Goal: Information Seeking & Learning: Learn about a topic

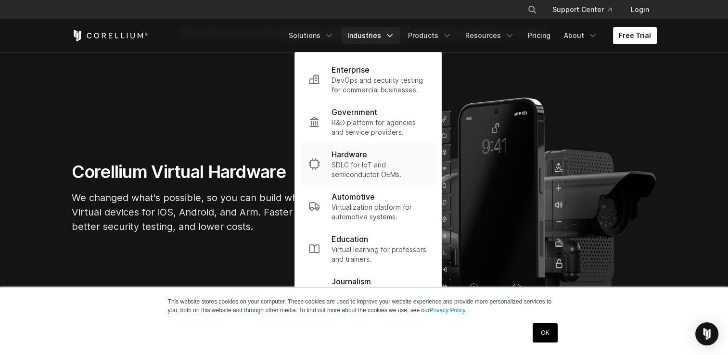
scroll to position [48, 0]
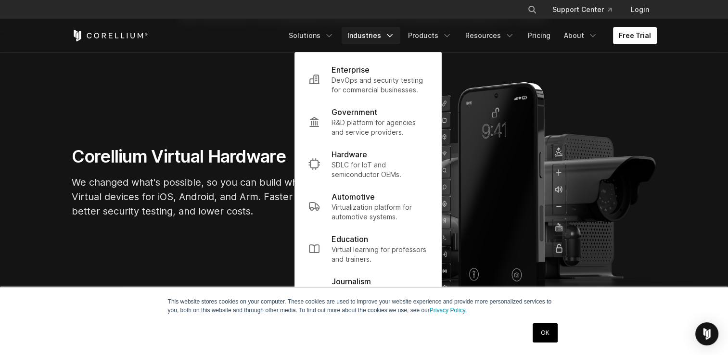
click at [550, 332] on link "OK" at bounding box center [544, 332] width 25 height 19
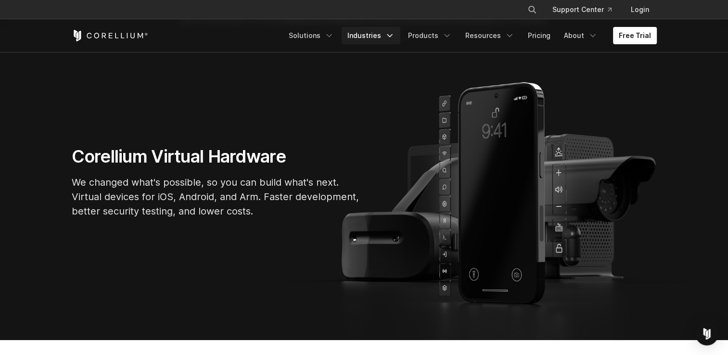
click at [392, 36] on icon "Navigation Menu" at bounding box center [390, 36] width 10 height 10
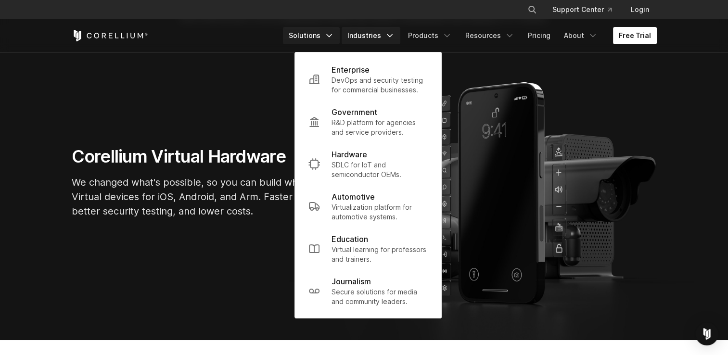
click at [329, 37] on link "Solutions" at bounding box center [311, 35] width 57 height 17
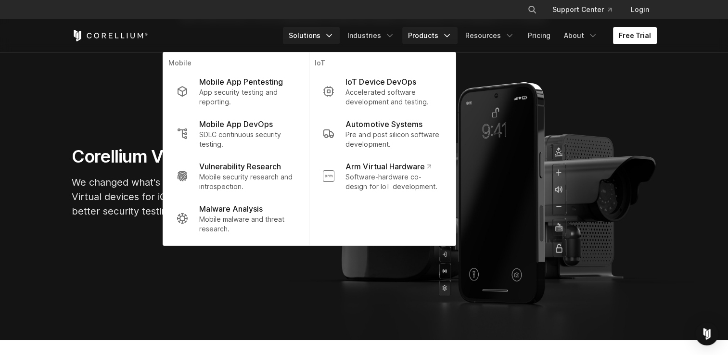
click at [444, 36] on link "Products" at bounding box center [429, 35] width 55 height 17
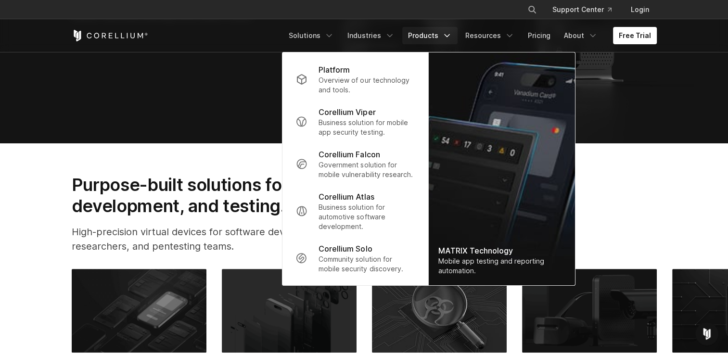
scroll to position [337, 0]
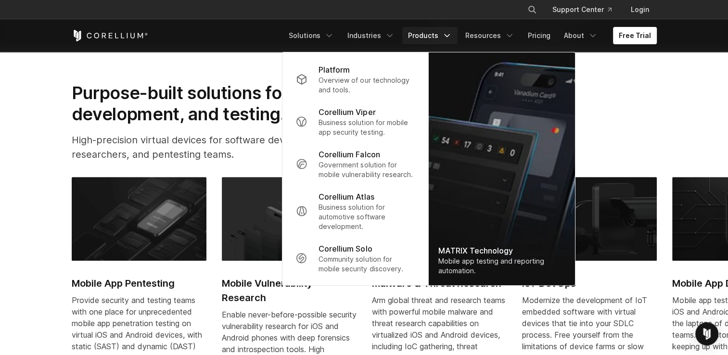
click at [44, 155] on section "Purpose-built solutions for research, development, and testing. High-precision …" at bounding box center [364, 253] width 728 height 404
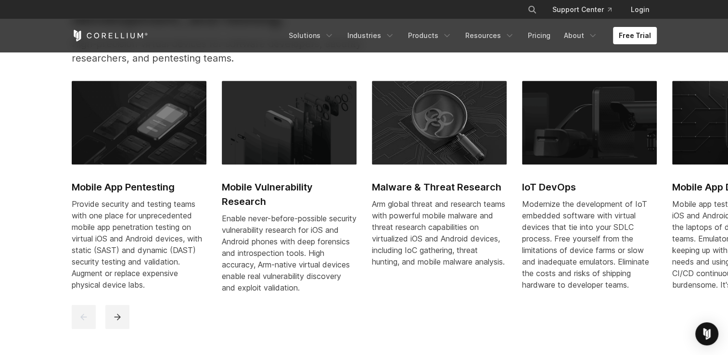
scroll to position [481, 0]
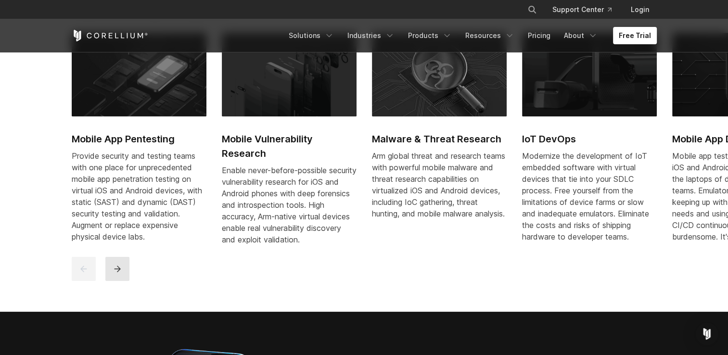
click at [118, 272] on icon "next" at bounding box center [117, 268] width 6 height 6
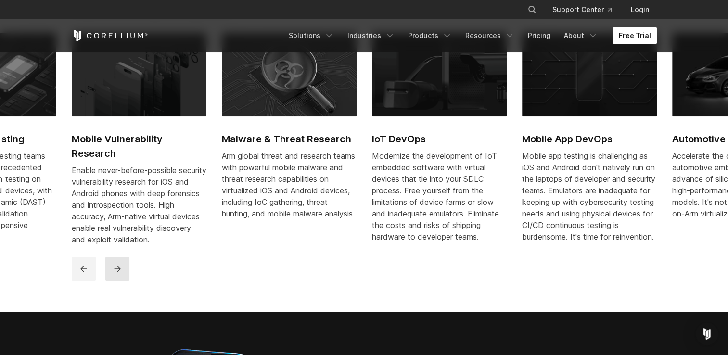
click at [120, 274] on icon "next" at bounding box center [118, 269] width 10 height 10
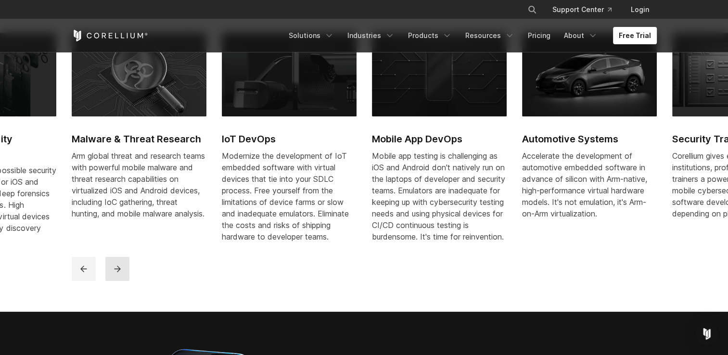
click at [120, 274] on icon "next" at bounding box center [118, 269] width 10 height 10
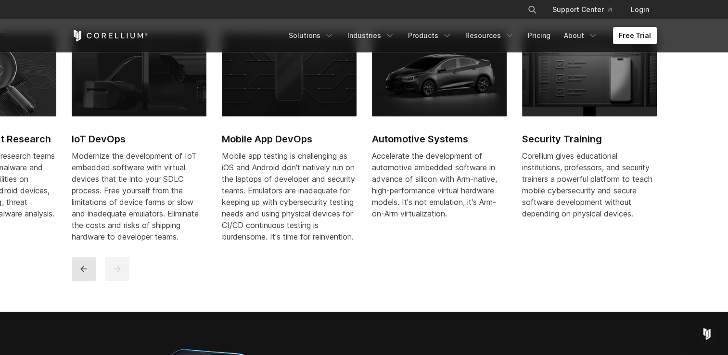
click at [79, 274] on icon "previous" at bounding box center [84, 269] width 10 height 10
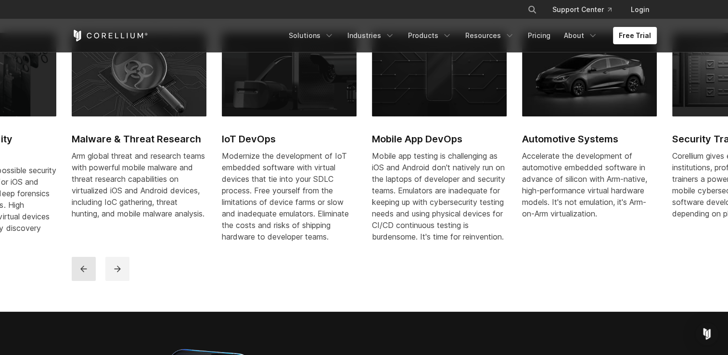
click at [79, 274] on icon "previous" at bounding box center [84, 269] width 10 height 10
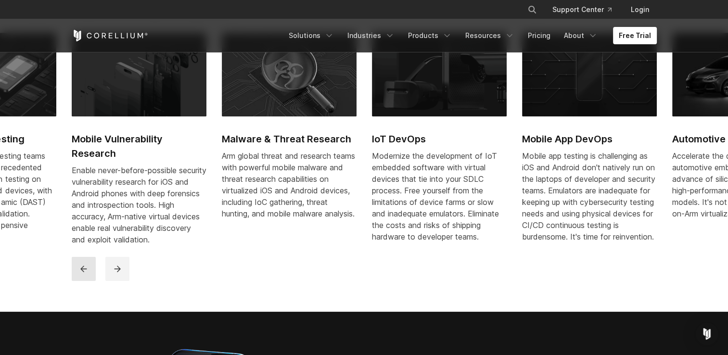
click at [79, 274] on icon "previous" at bounding box center [84, 269] width 10 height 10
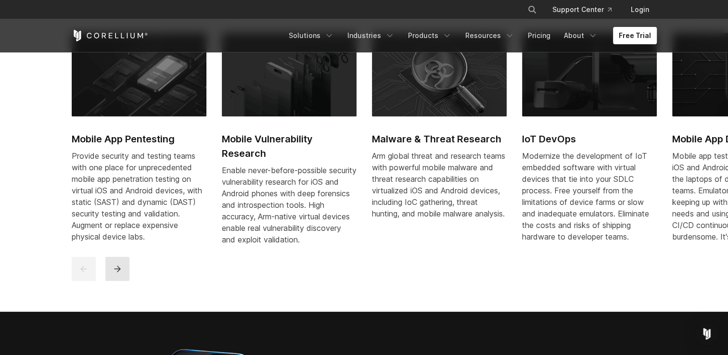
click at [113, 274] on icon "next" at bounding box center [118, 269] width 10 height 10
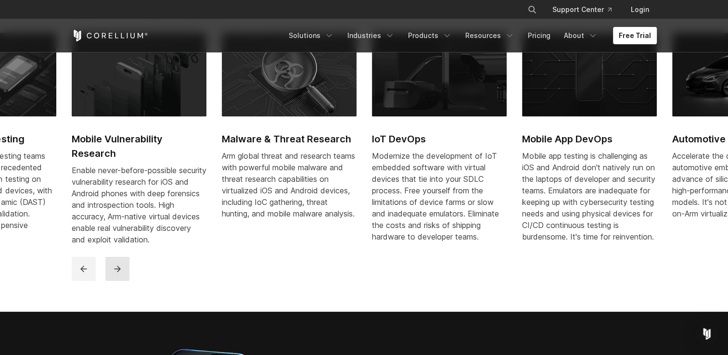
click at [113, 274] on icon "next" at bounding box center [118, 269] width 10 height 10
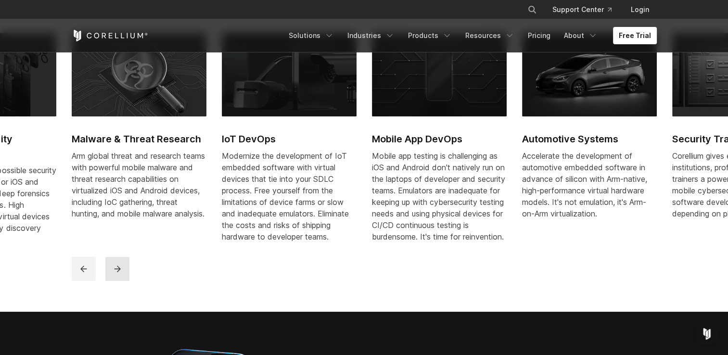
click at [113, 274] on icon "next" at bounding box center [118, 269] width 10 height 10
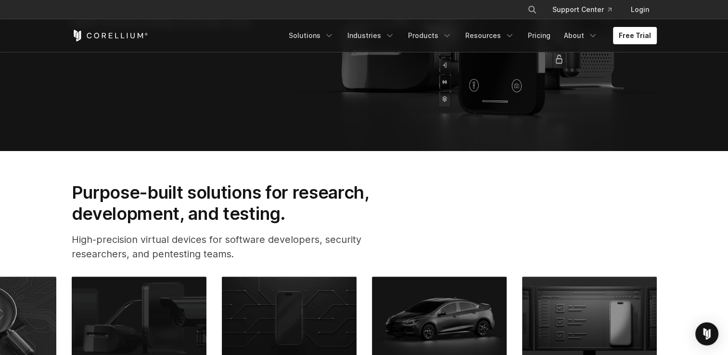
scroll to position [96, 0]
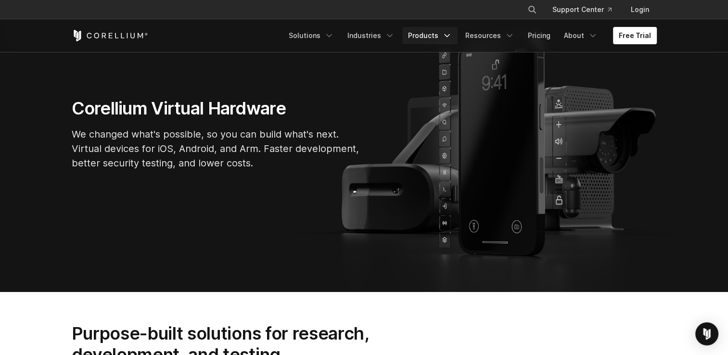
click at [449, 35] on polyline "Navigation Menu" at bounding box center [446, 36] width 5 height 2
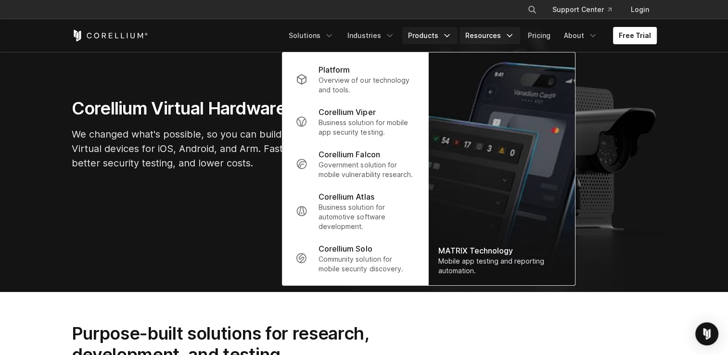
click at [509, 36] on icon "Navigation Menu" at bounding box center [509, 36] width 10 height 10
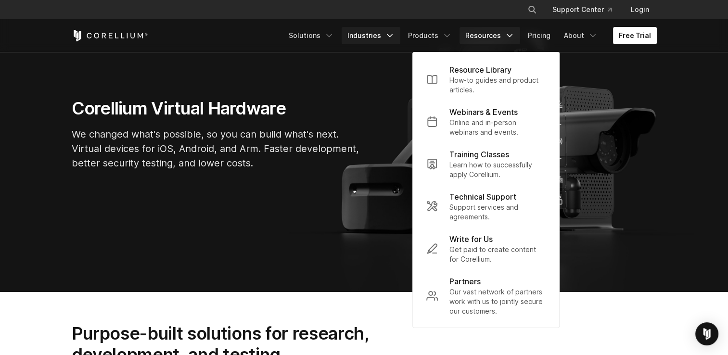
click at [391, 33] on icon "Navigation Menu" at bounding box center [390, 36] width 10 height 10
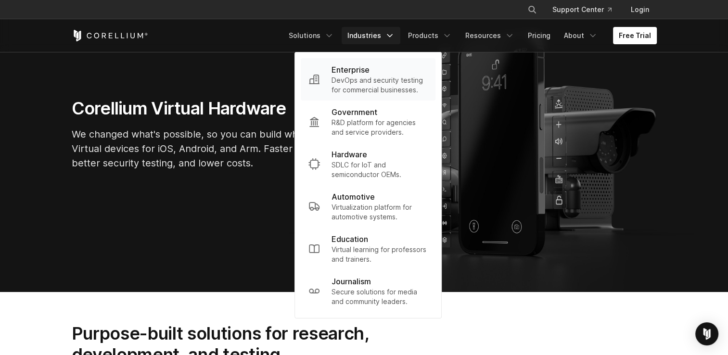
click at [402, 83] on p "DevOps and security testing for commercial businesses." at bounding box center [379, 84] width 96 height 19
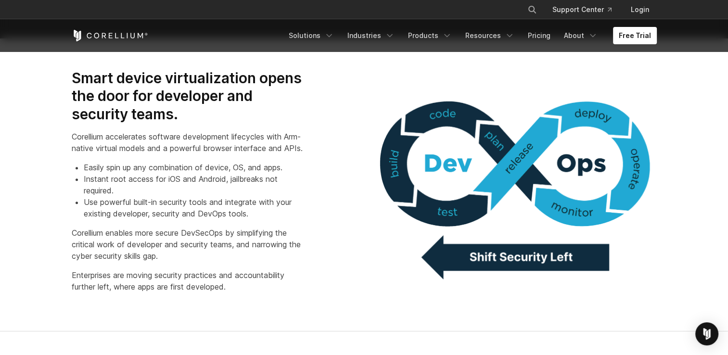
scroll to position [673, 0]
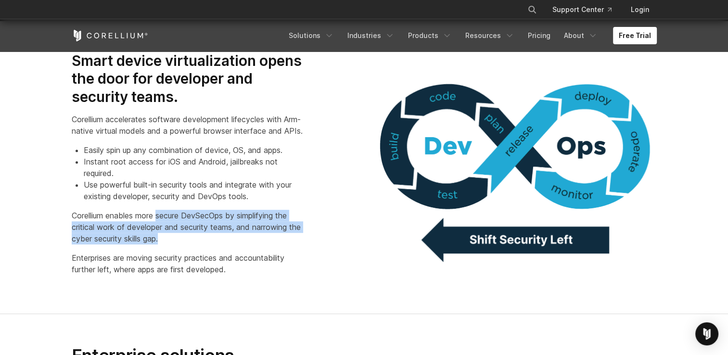
drag, startPoint x: 160, startPoint y: 226, endPoint x: 162, endPoint y: 250, distance: 23.6
click at [162, 244] on p "Corellium enables more secure DevSecOps by simplifying the critical work of dev…" at bounding box center [189, 227] width 235 height 35
copy p "secure DevSecOps by simplifying the critical work of developer and security tea…"
